Goal: Find specific page/section: Find specific page/section

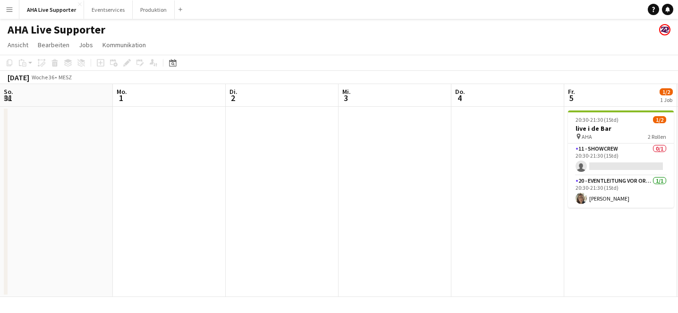
scroll to position [0, 281]
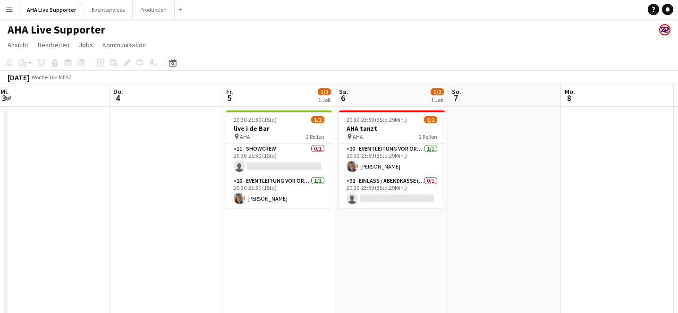
scroll to position [0, 290]
